Goal: Task Accomplishment & Management: Manage account settings

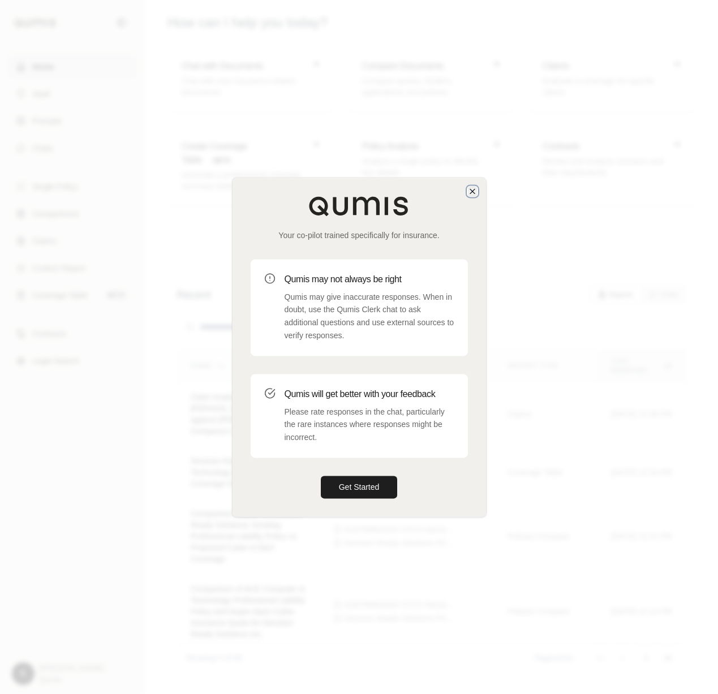
click at [475, 189] on icon "button" at bounding box center [472, 191] width 9 height 9
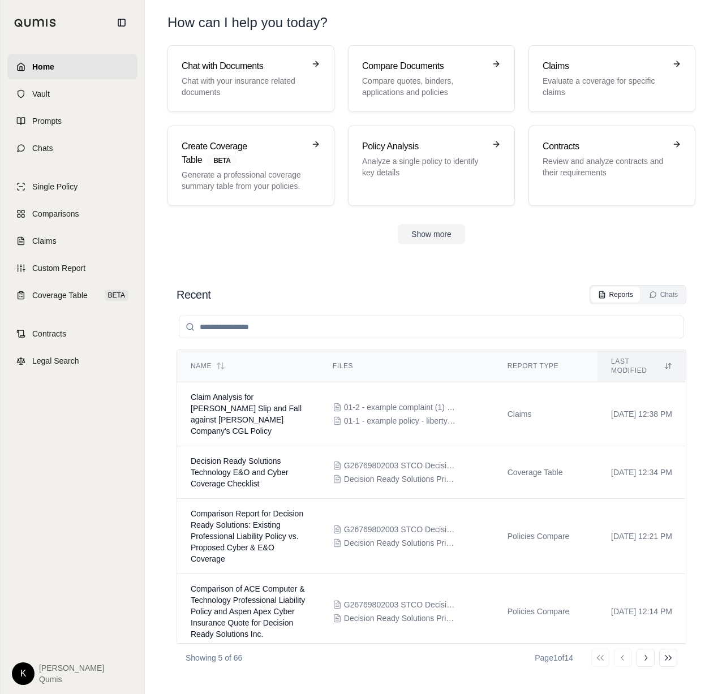
click at [18, 680] on html "Home Vault Prompts Chats Single Policy Comparisons Claims Custom Report Coverag…" at bounding box center [359, 347] width 718 height 694
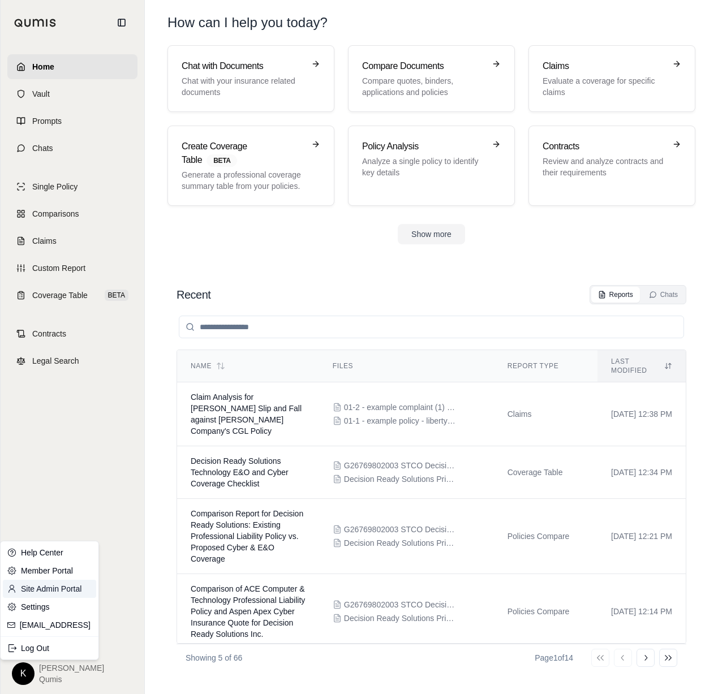
click at [57, 586] on link "Site Admin Portal" at bounding box center [49, 589] width 93 height 18
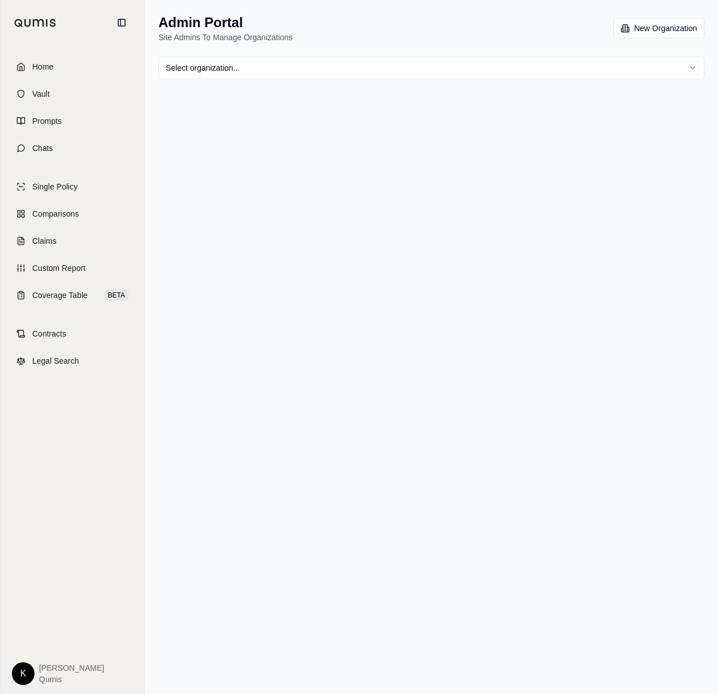
click at [324, 56] on html "Home Vault Prompts Chats Single Policy Comparisons Claims Custom Report Coverag…" at bounding box center [359, 347] width 718 height 694
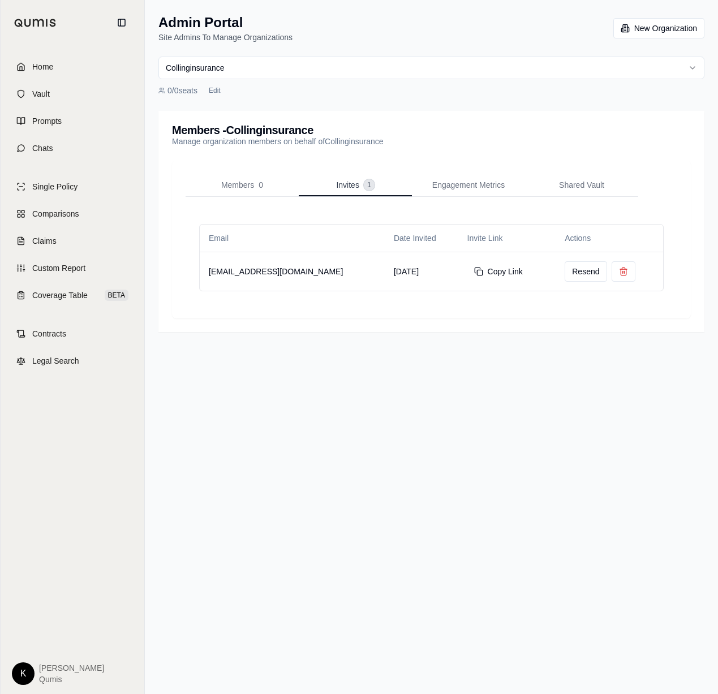
click at [339, 186] on span "Invites" at bounding box center [347, 184] width 23 height 11
click at [612, 271] on button at bounding box center [624, 271] width 24 height 20
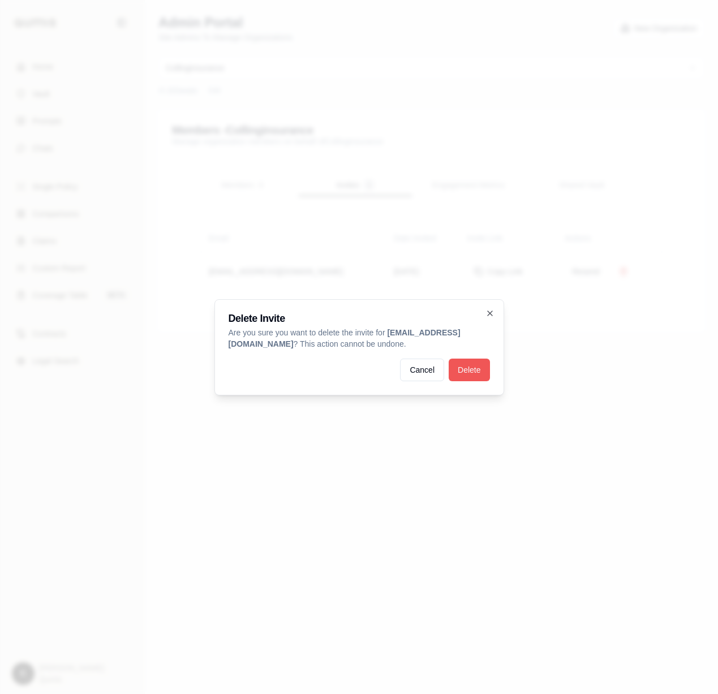
click at [476, 369] on button "Delete" at bounding box center [469, 370] width 41 height 23
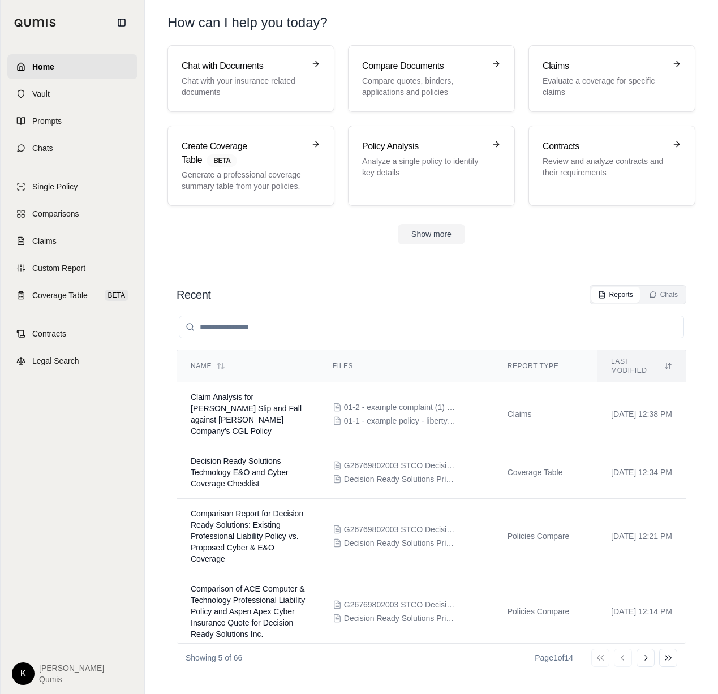
click at [23, 670] on html "Home Vault Prompts Chats Single Policy Comparisons Claims Custom Report Coverag…" at bounding box center [359, 347] width 718 height 694
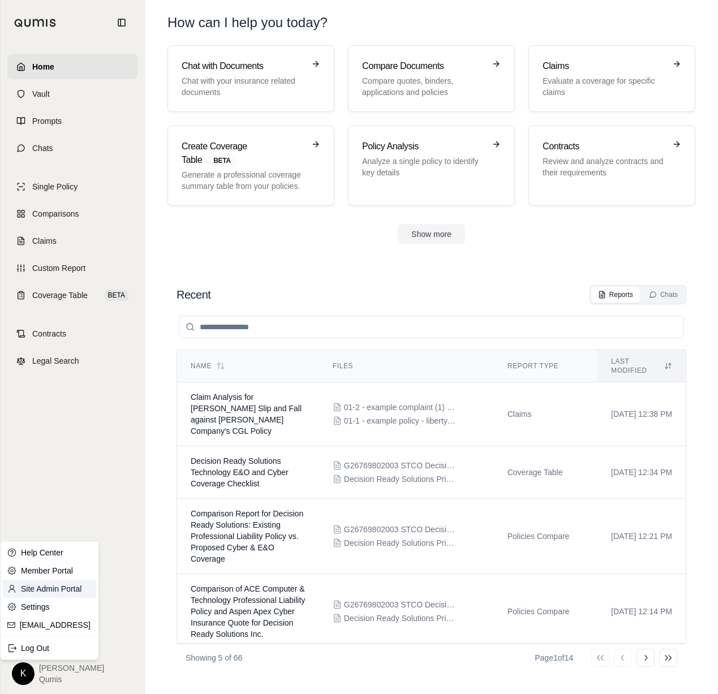
click at [57, 593] on link "Site Admin Portal" at bounding box center [49, 589] width 93 height 18
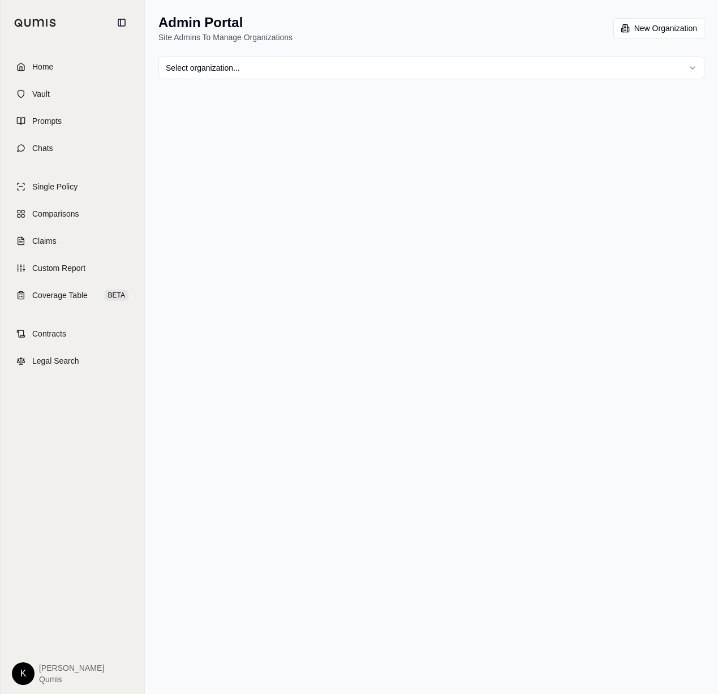
click at [685, 62] on html "Home Vault Prompts Chats Single Policy Comparisons Claims Custom Report Coverag…" at bounding box center [359, 347] width 718 height 694
click at [396, 72] on html "Home Vault Prompts Chats Single Policy Comparisons Claims Custom Report Coverag…" at bounding box center [359, 347] width 718 height 694
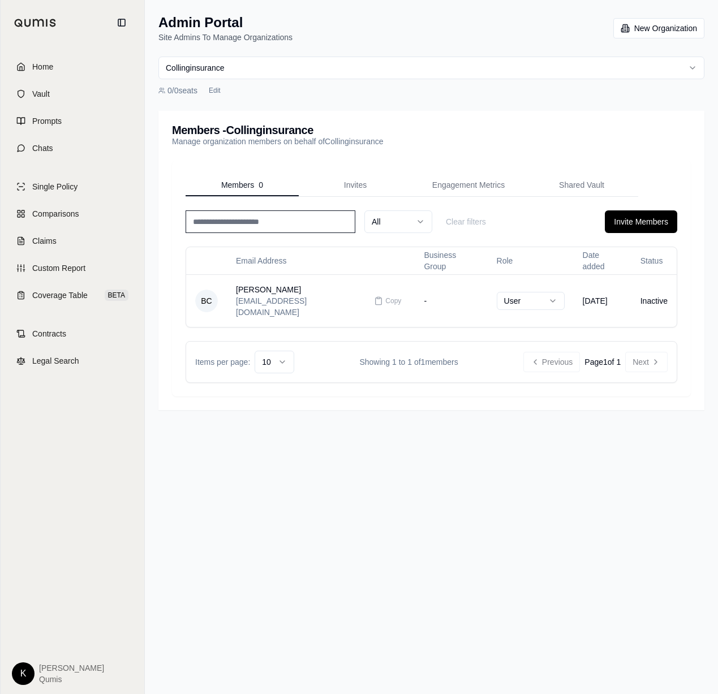
click at [398, 63] on html "Home Vault Prompts Chats Single Policy Comparisons Claims Custom Report Coverag…" at bounding box center [359, 347] width 718 height 694
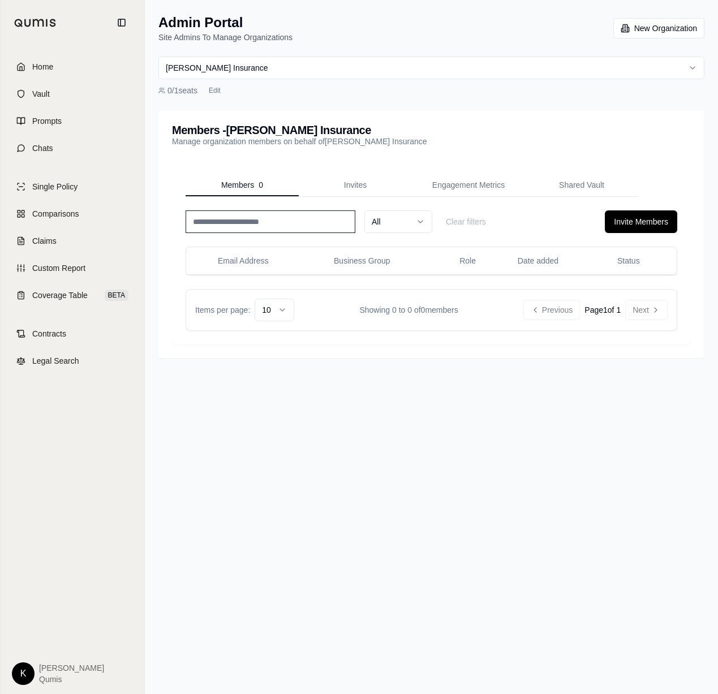
click at [354, 172] on div "Members 0 Invites Engagement Metrics Shared Vault All Clear filters Invite Memb…" at bounding box center [431, 253] width 519 height 184
click at [359, 183] on span "Invites" at bounding box center [355, 184] width 23 height 11
click at [222, 186] on span "Members" at bounding box center [237, 184] width 33 height 11
click at [626, 221] on button "Invite Members" at bounding box center [641, 221] width 72 height 23
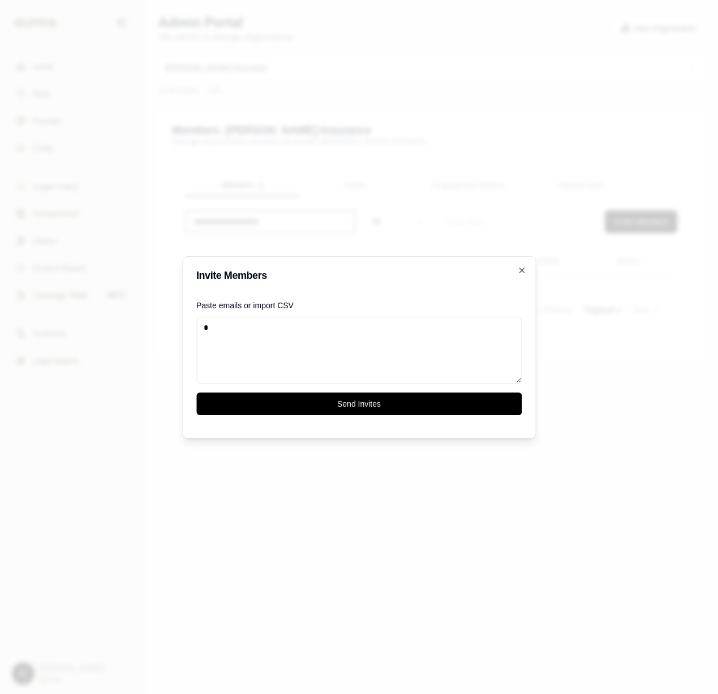
type textarea "*"
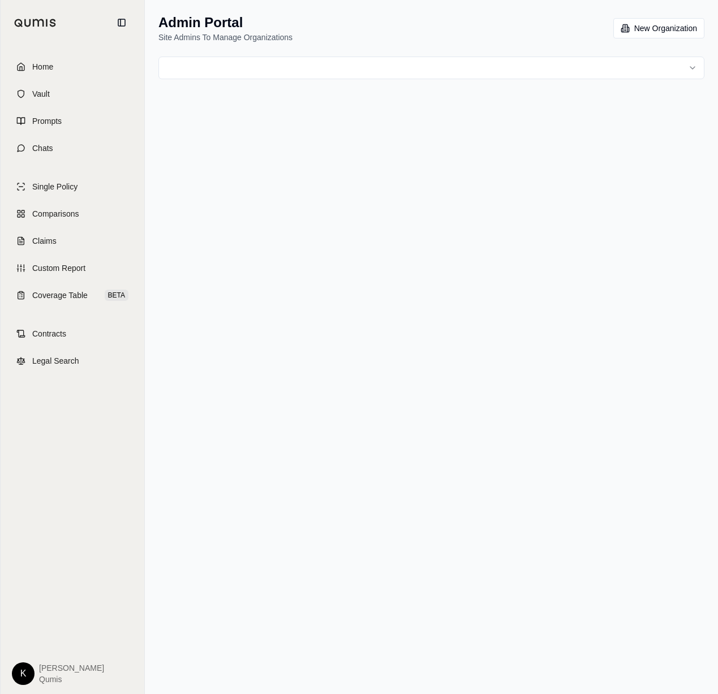
click at [349, 66] on html "Home Vault Prompts Chats Single Policy Comparisons Claims Custom Report Coverag…" at bounding box center [359, 347] width 718 height 694
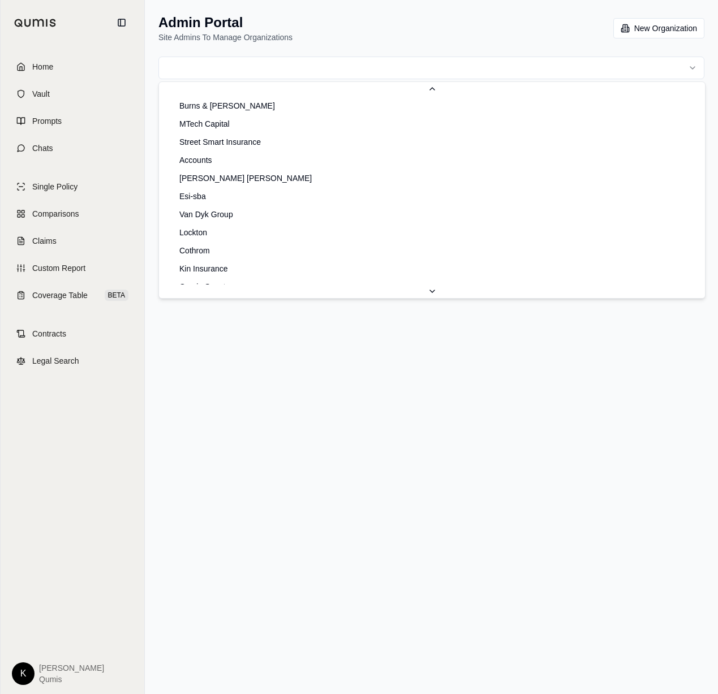
scroll to position [689, 0]
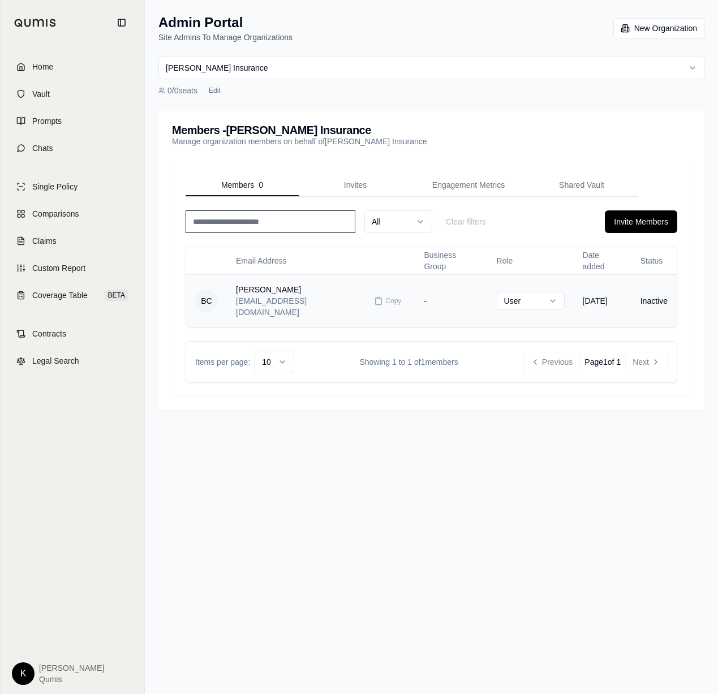
click at [417, 286] on td "-" at bounding box center [451, 300] width 72 height 53
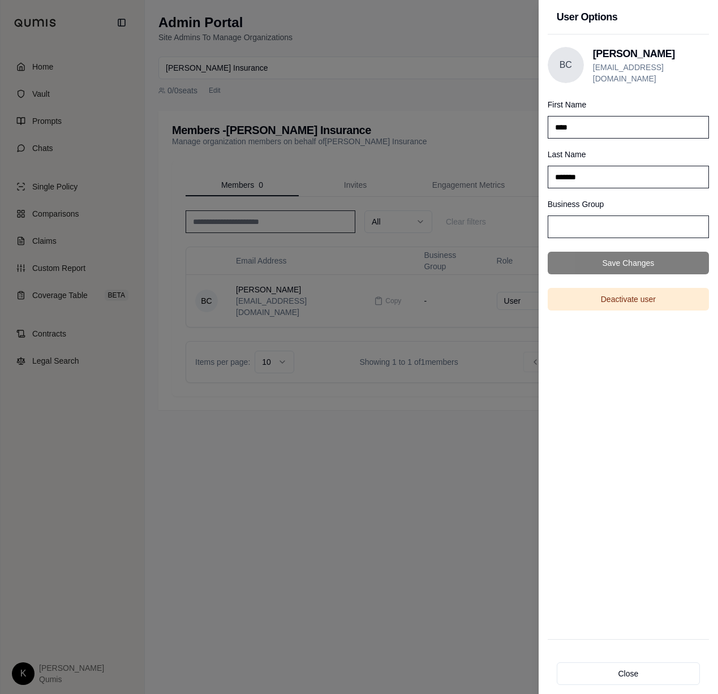
click at [486, 35] on div at bounding box center [359, 347] width 718 height 694
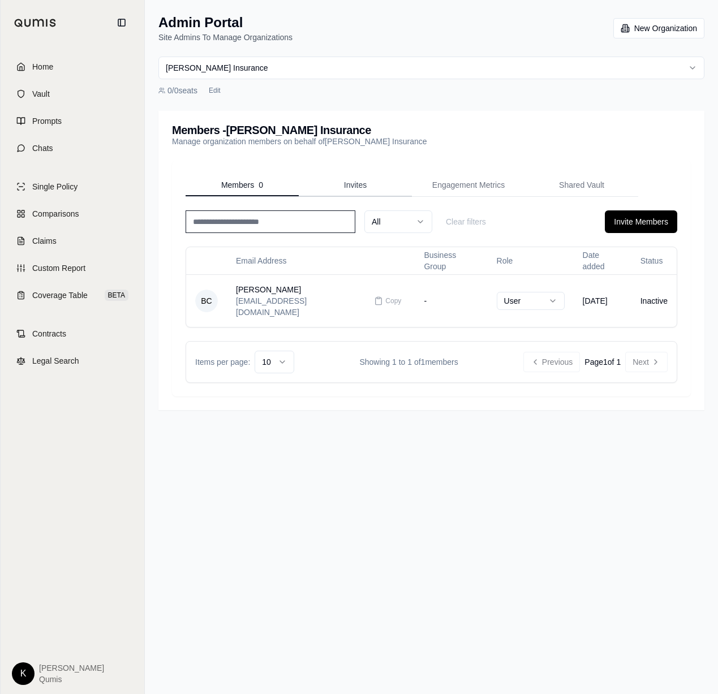
click at [358, 182] on span "Invites" at bounding box center [355, 184] width 23 height 11
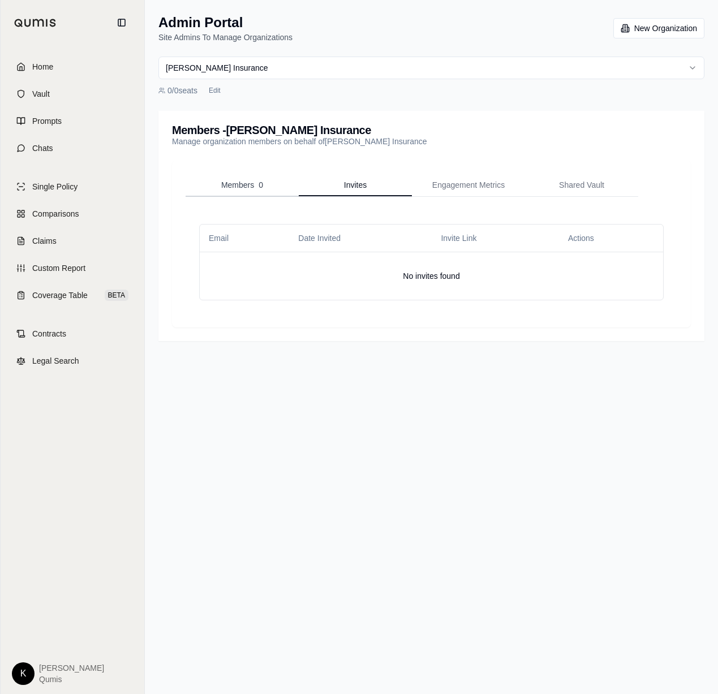
click at [260, 184] on div "Members 0" at bounding box center [242, 184] width 42 height 11
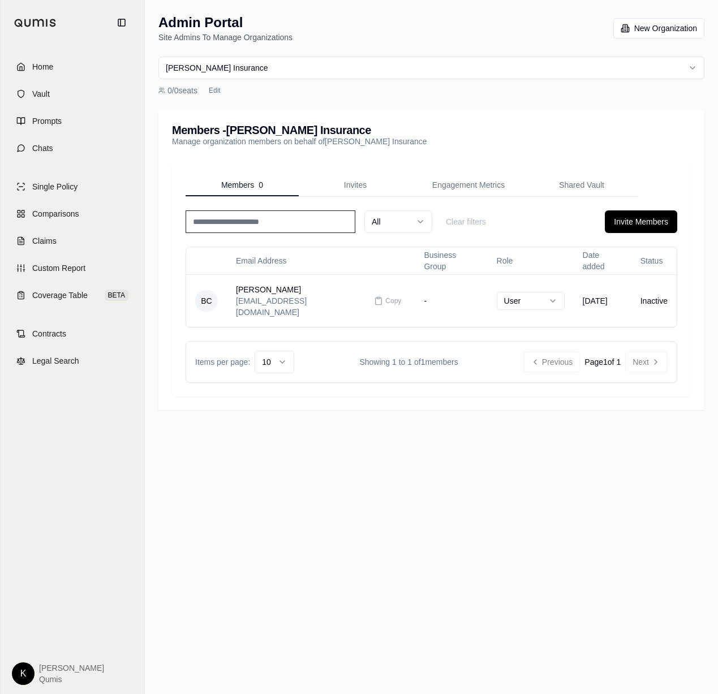
click at [324, 62] on html "Home Vault Prompts Chats Single Policy Comparisons Claims Custom Report Coverag…" at bounding box center [359, 347] width 718 height 694
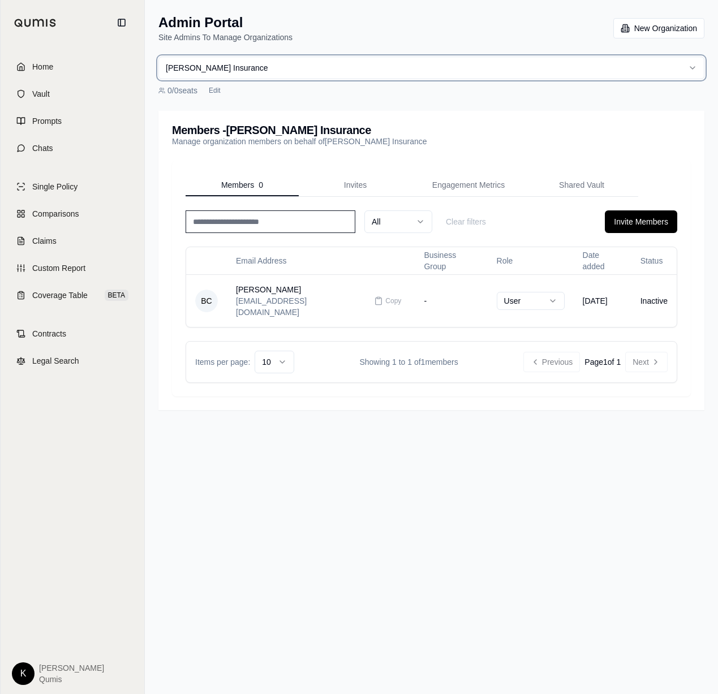
click at [454, 17] on html "Home Vault Prompts Chats Single Policy Comparisons Claims Custom Report Coverag…" at bounding box center [359, 347] width 718 height 694
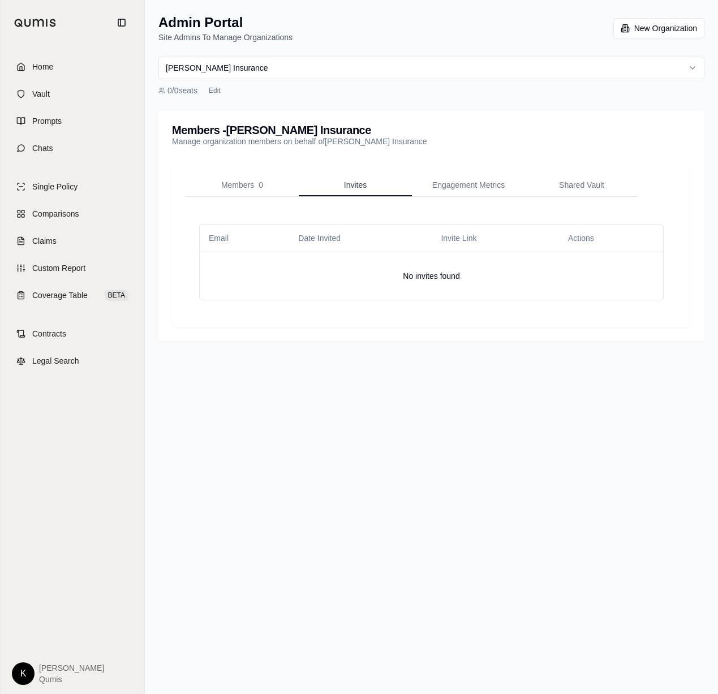
click at [365, 180] on span "Invites" at bounding box center [355, 184] width 23 height 11
click at [459, 183] on span "Engagement Metrics" at bounding box center [468, 184] width 72 height 11
click at [249, 171] on div "Members 0 Invites Engagement Metrics Shared Vault" at bounding box center [431, 440] width 519 height 558
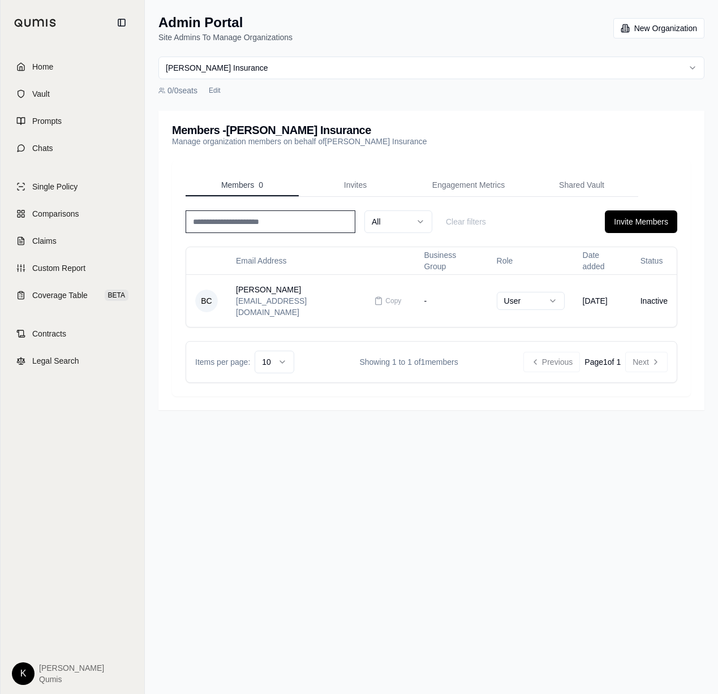
click at [244, 186] on span "Members" at bounding box center [237, 184] width 33 height 11
click at [653, 295] on td "Inactive" at bounding box center [653, 300] width 45 height 53
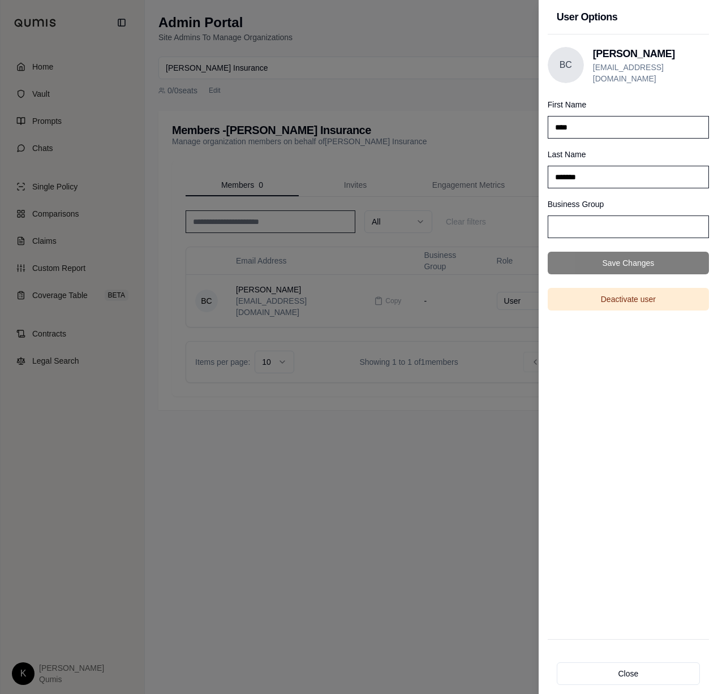
click at [423, 51] on div at bounding box center [359, 347] width 718 height 694
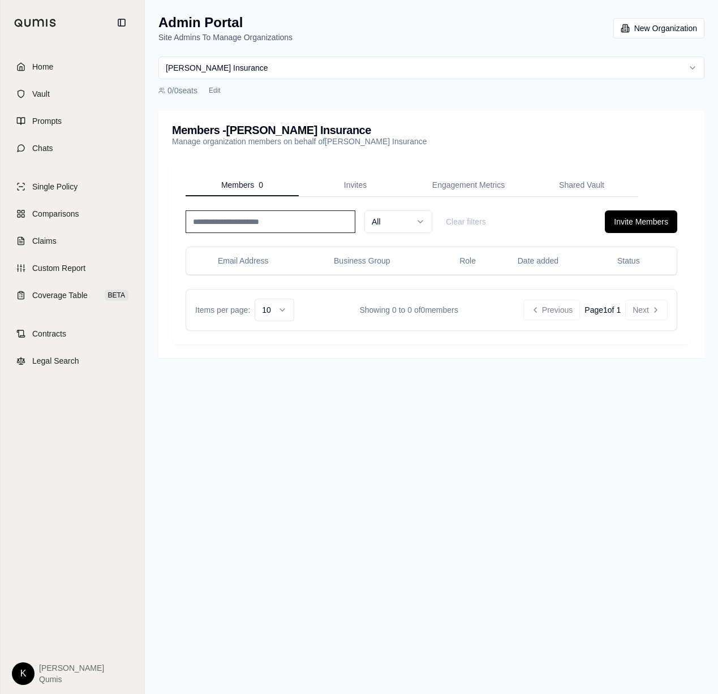
click at [576, 151] on div "Members - Colling Insurance Manage organization members on behalf of Colling In…" at bounding box center [431, 136] width 546 height 50
click at [60, 209] on span "Comparisons" at bounding box center [55, 213] width 46 height 11
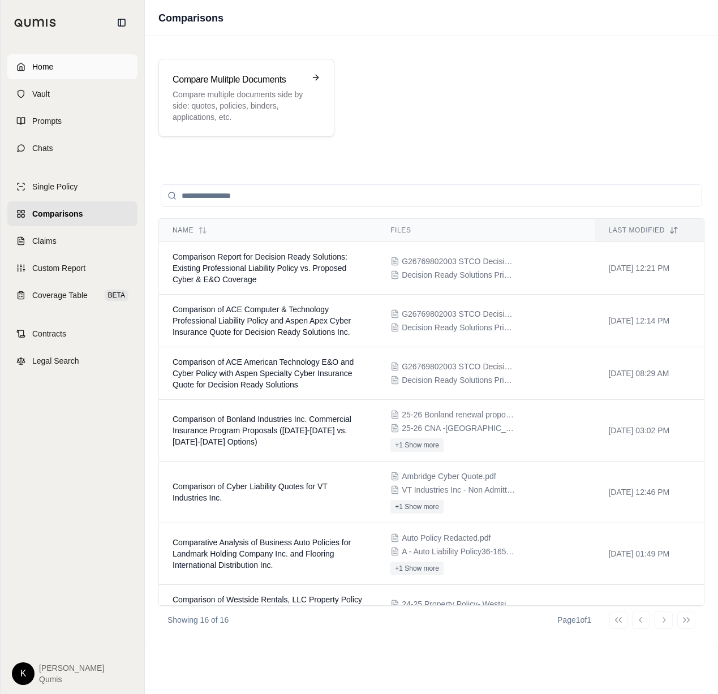
click at [55, 67] on link "Home" at bounding box center [72, 66] width 130 height 25
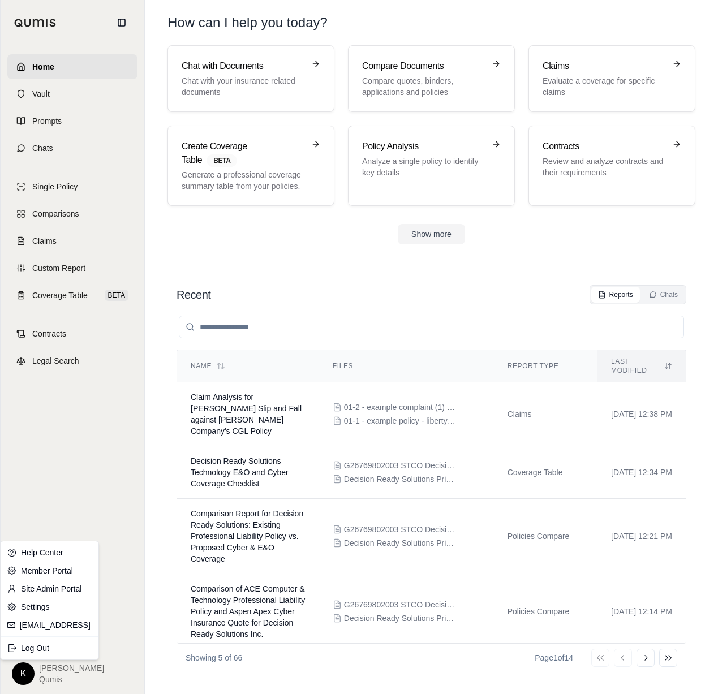
click at [21, 677] on html "Home Vault Prompts Chats Single Policy Comparisons Claims Custom Report Coverag…" at bounding box center [359, 347] width 718 height 694
click at [54, 589] on link "Site Admin Portal" at bounding box center [49, 589] width 93 height 18
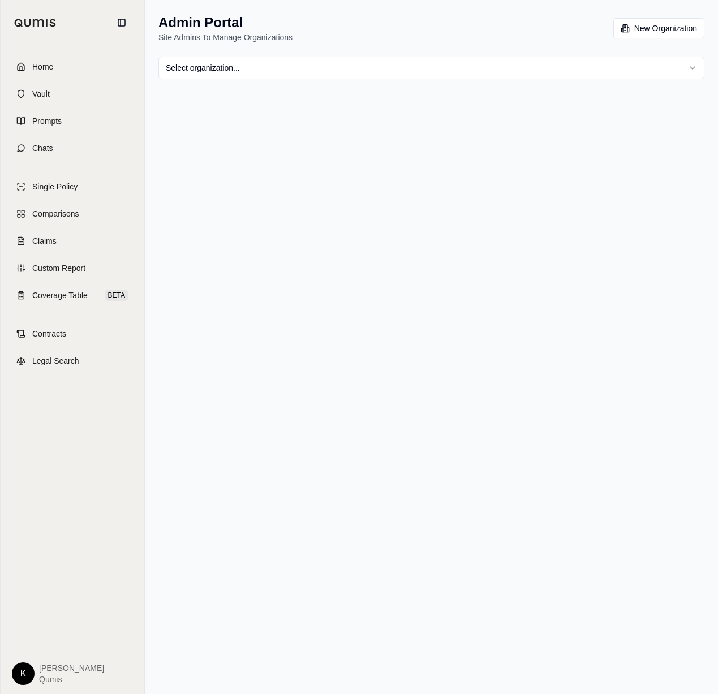
click at [453, 79] on div "Admin Portal Site Admins To Manage Organizations New Organization Select organi…" at bounding box center [431, 46] width 573 height 93
click at [453, 72] on html "Home Vault Prompts Chats Single Policy Comparisons Claims Custom Report Coverag…" at bounding box center [359, 347] width 718 height 694
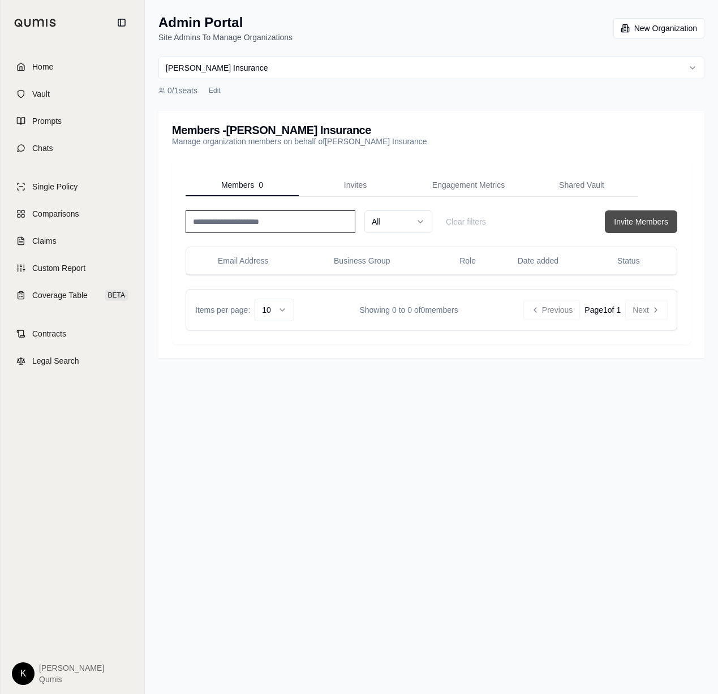
click at [662, 219] on button "Invite Members" at bounding box center [641, 221] width 72 height 23
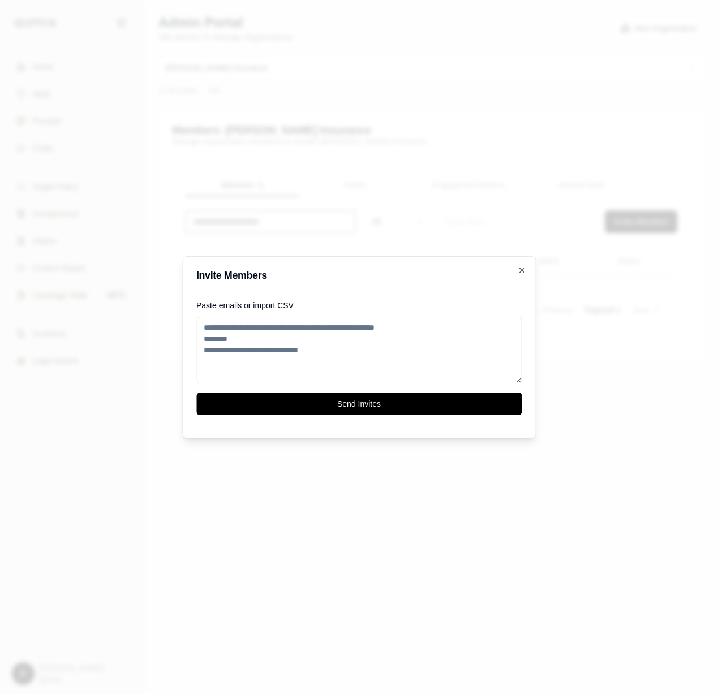
type textarea "*"
type textarea "**********"
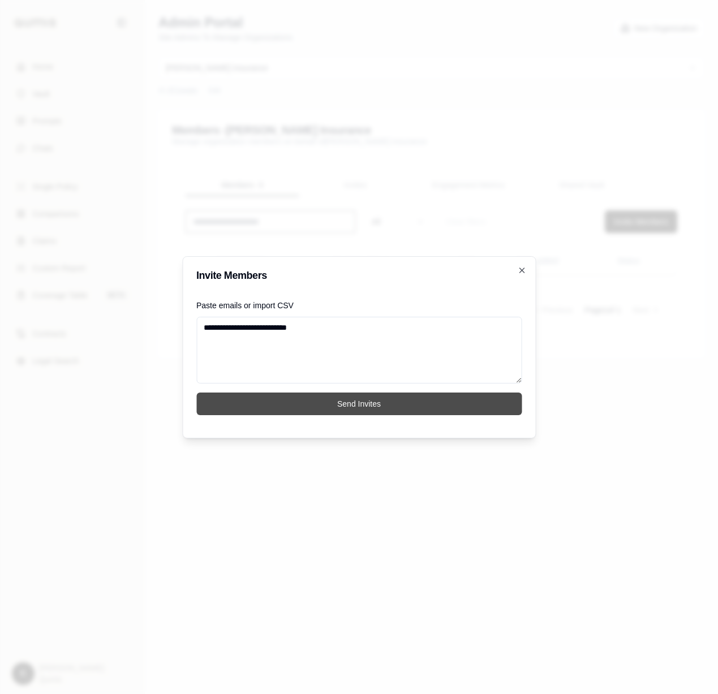
click at [296, 408] on button "Send Invites" at bounding box center [358, 404] width 325 height 23
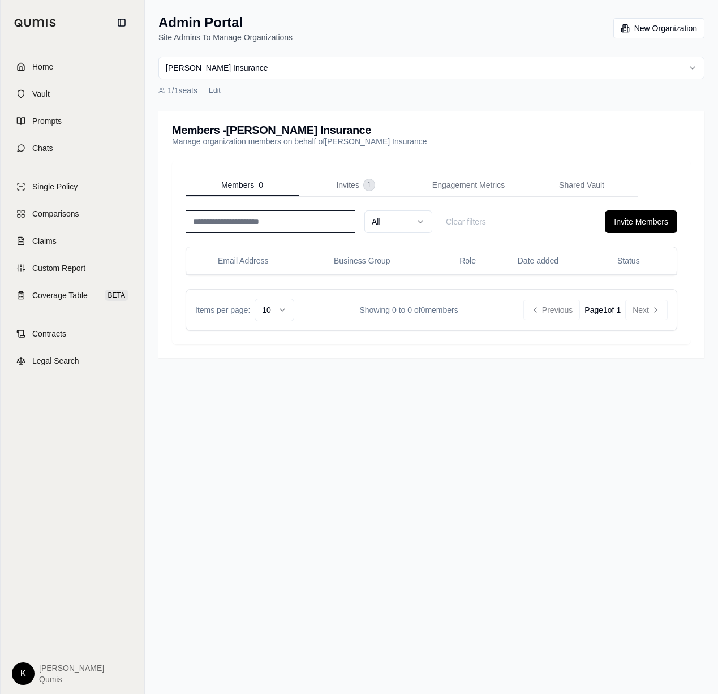
click at [338, 68] on html "Home Vault Prompts Chats Single Policy Comparisons Claims Custom Report Coverag…" at bounding box center [359, 347] width 718 height 694
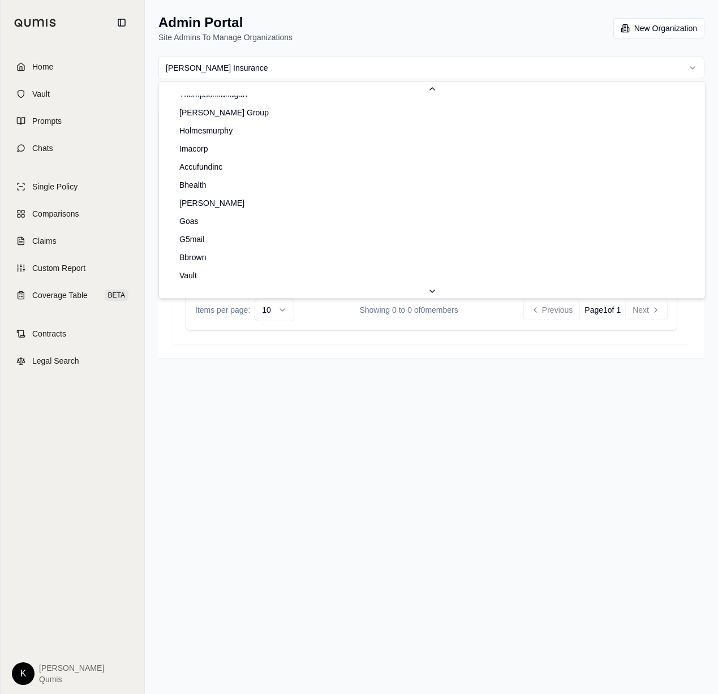
scroll to position [664, 0]
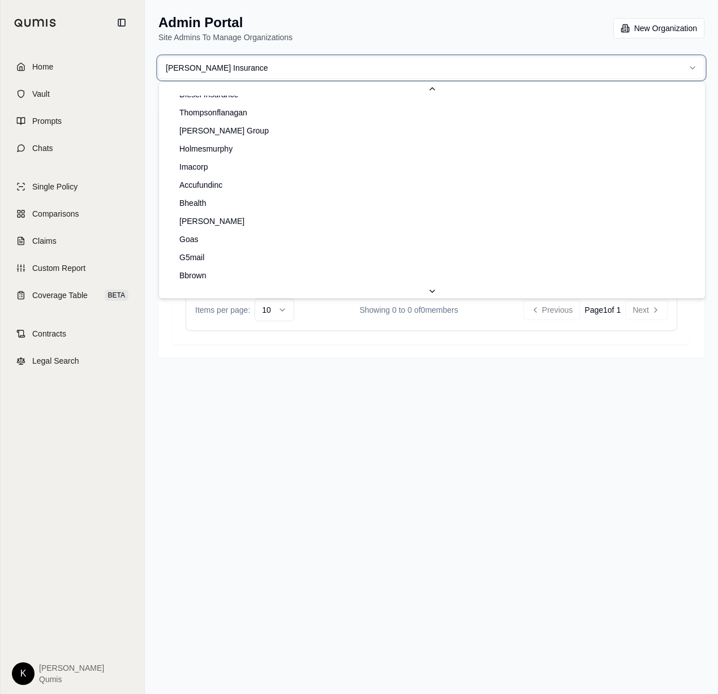
click at [140, 85] on html "Home Vault Prompts Chats Single Policy Comparisons Claims Custom Report Coverag…" at bounding box center [359, 347] width 718 height 694
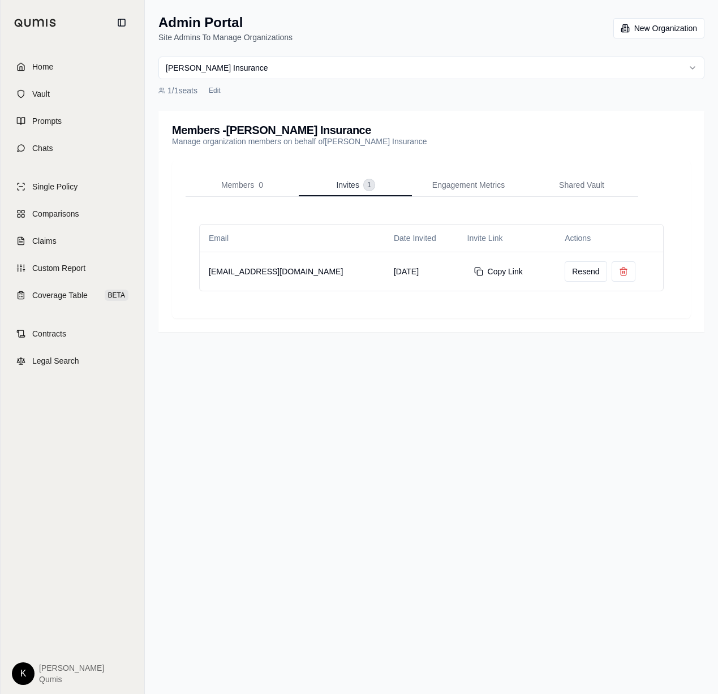
click at [328, 186] on button "Invites 1" at bounding box center [355, 185] width 113 height 23
click at [222, 180] on span "Members" at bounding box center [234, 184] width 33 height 11
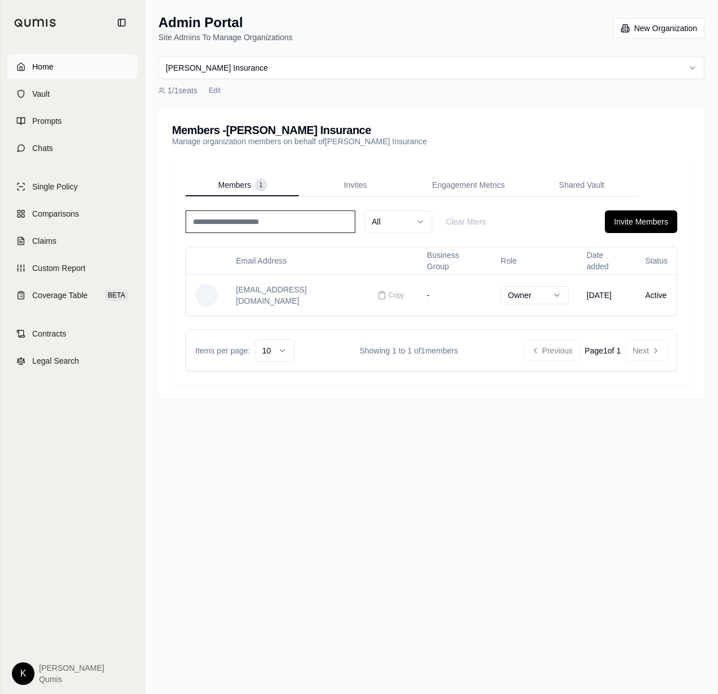
click at [73, 59] on link "Home" at bounding box center [72, 66] width 130 height 25
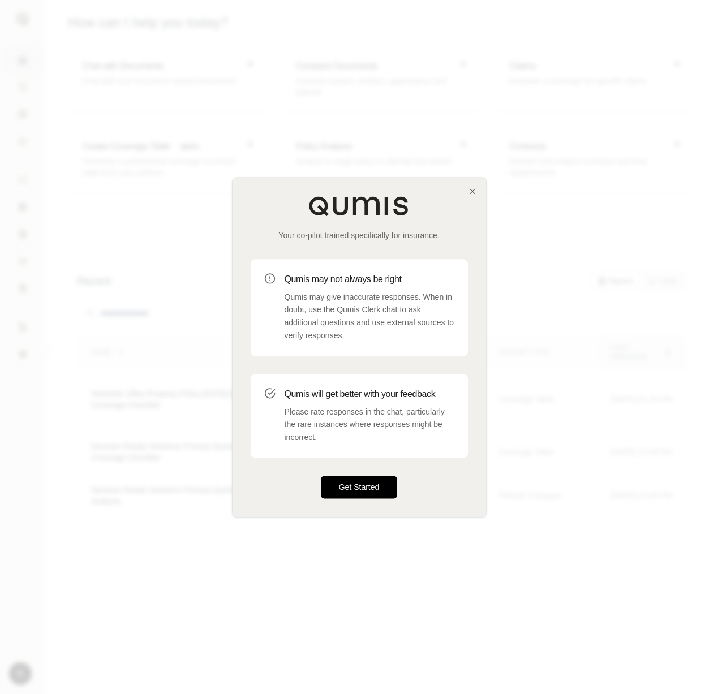
click at [345, 490] on button "Get Started" at bounding box center [359, 487] width 77 height 23
